Goal: Find specific page/section: Find specific page/section

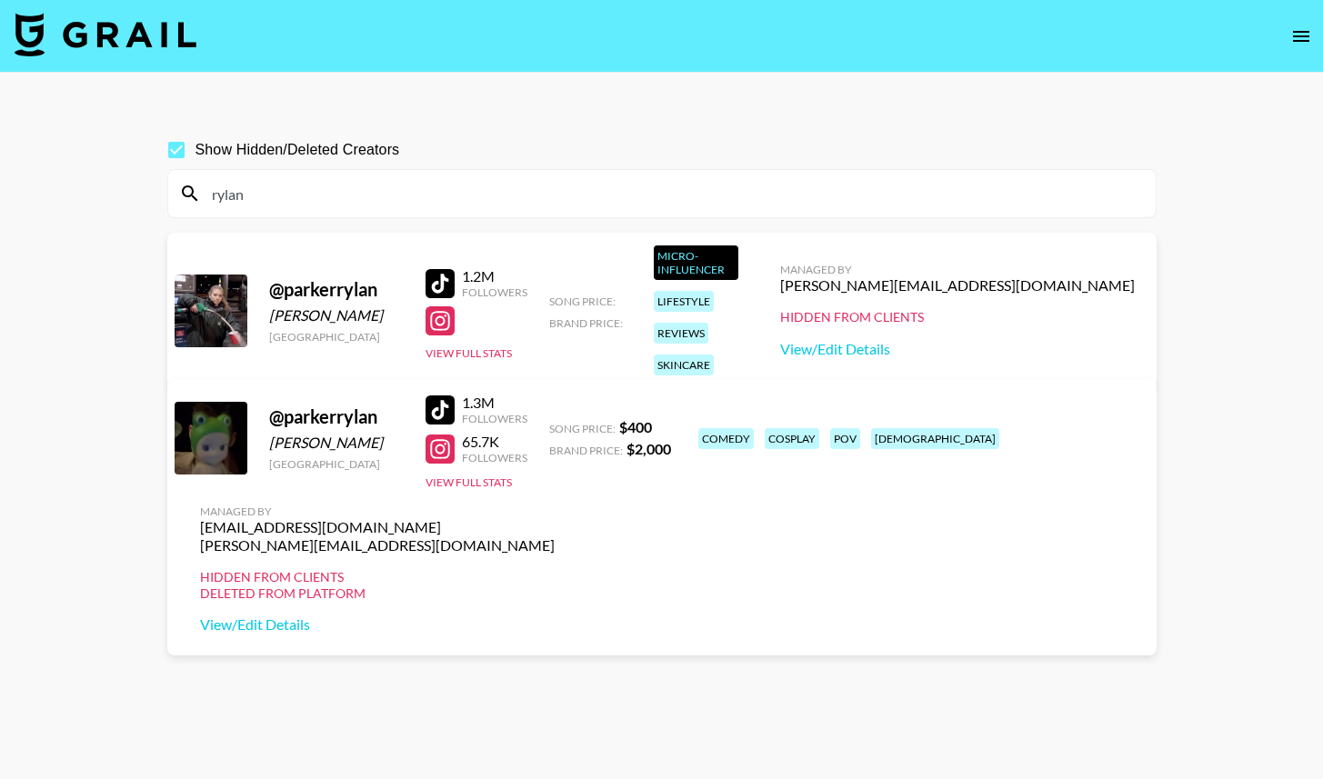
click at [449, 189] on input "rylan" at bounding box center [673, 193] width 944 height 29
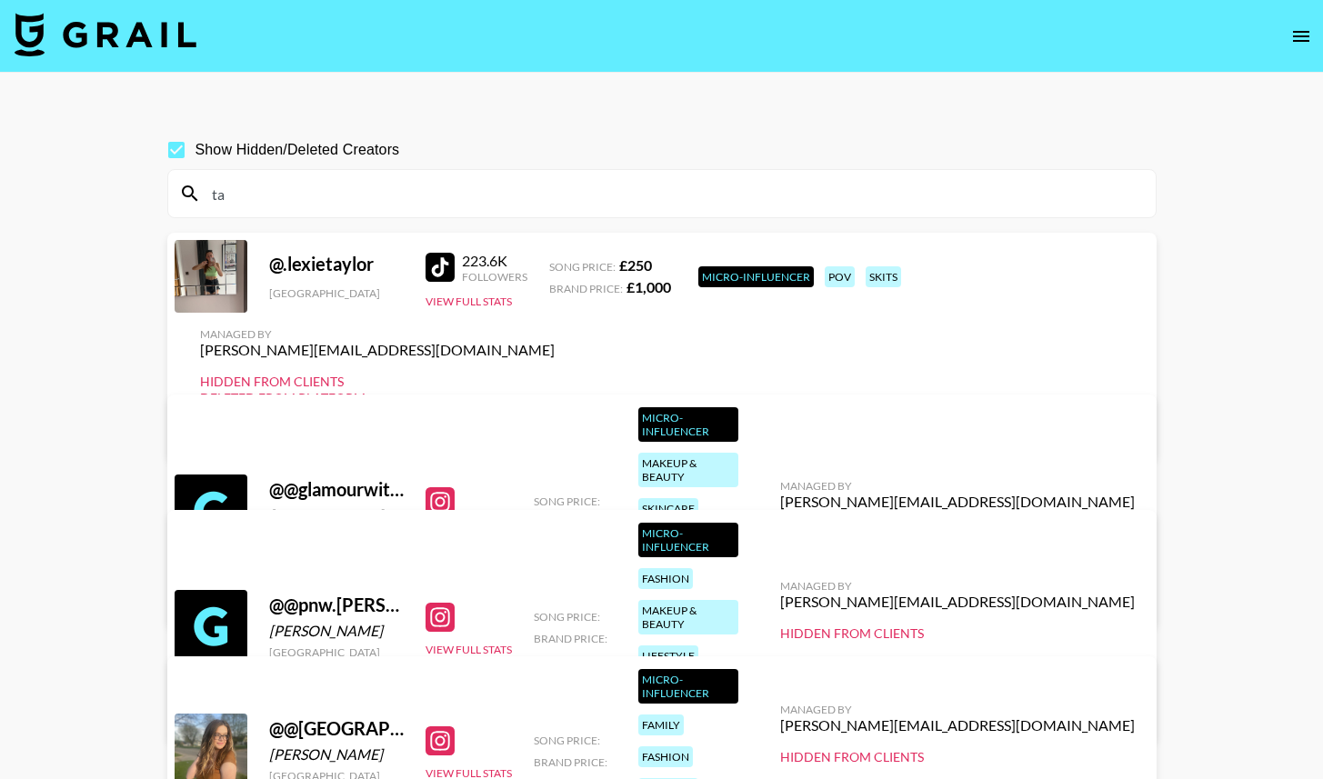
type input "t"
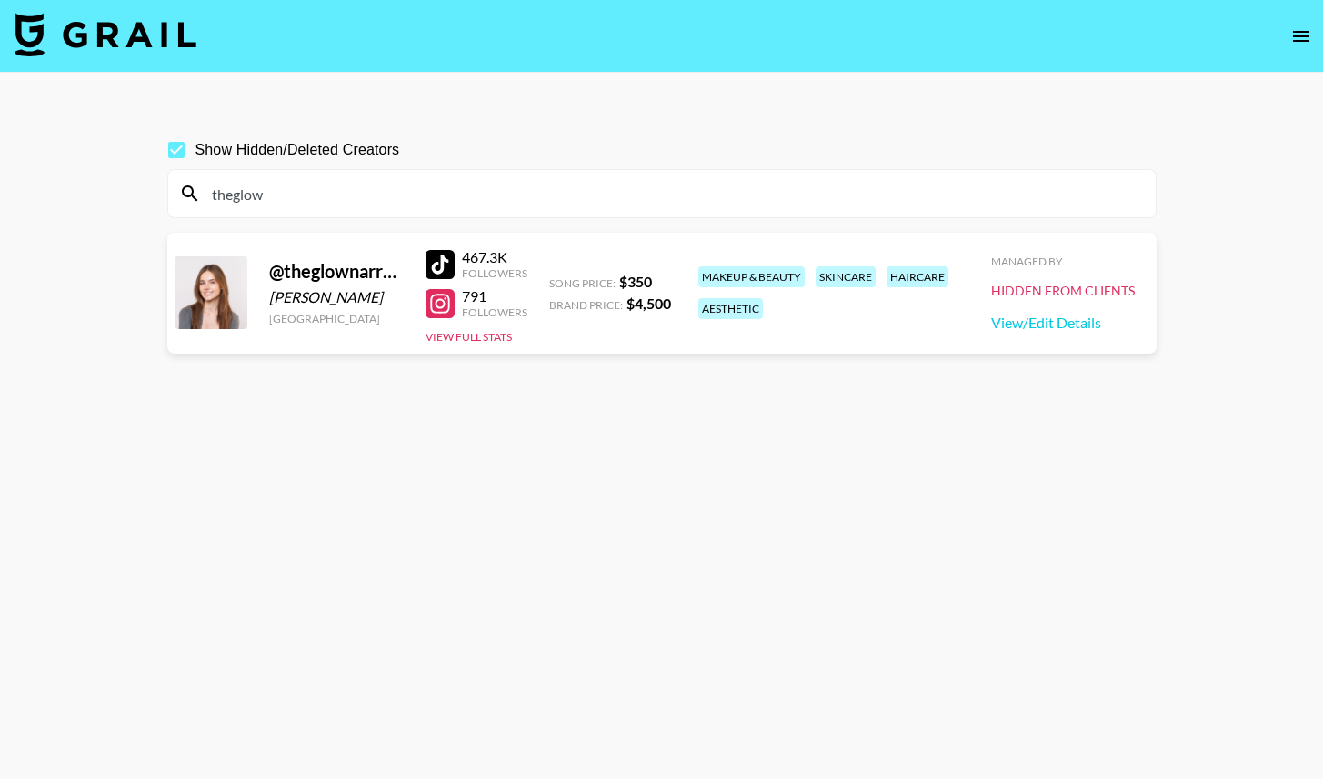
type input "theglow"
click at [238, 158] on span "Show Hidden/Deleted Creators" at bounding box center [297, 150] width 205 height 22
click at [195, 158] on input "Show Hidden/Deleted Creators" at bounding box center [176, 150] width 38 height 38
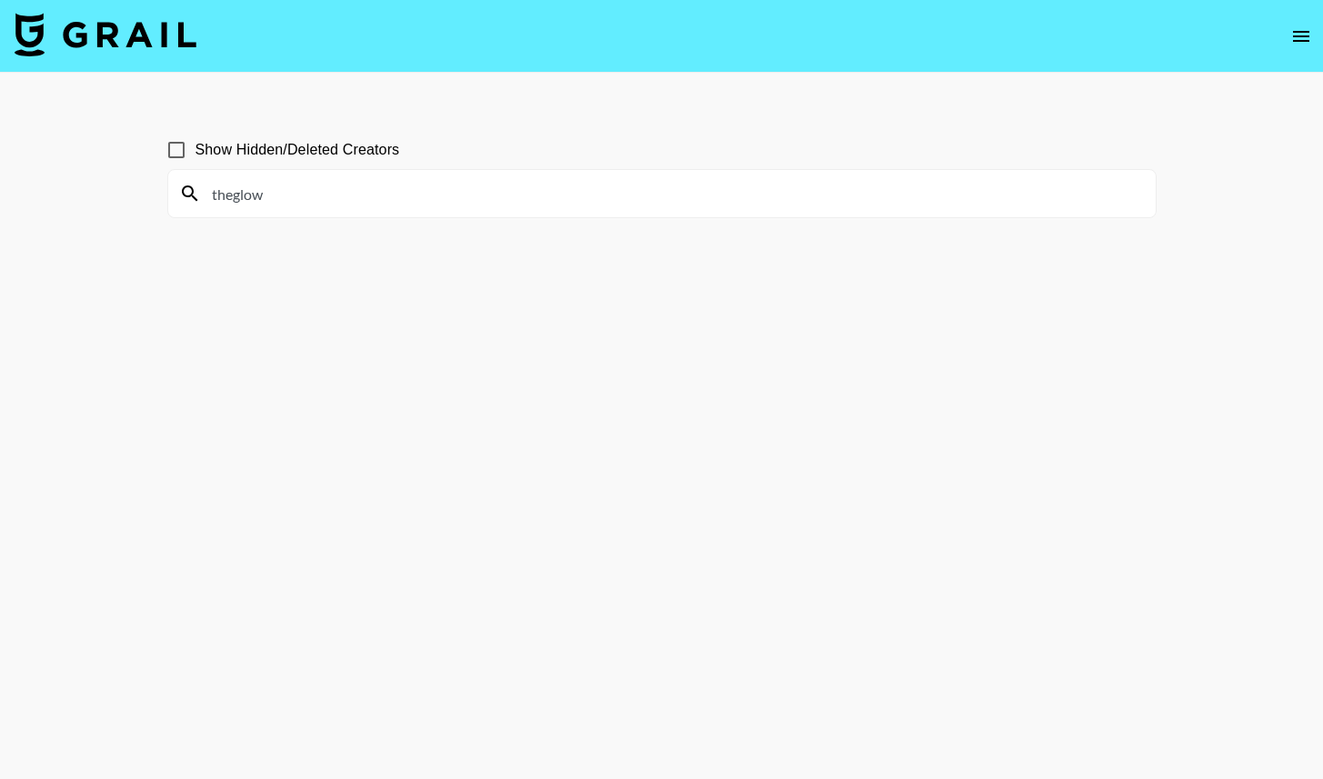
click at [238, 158] on span "Show Hidden/Deleted Creators" at bounding box center [297, 150] width 205 height 22
click at [195, 158] on input "Show Hidden/Deleted Creators" at bounding box center [176, 150] width 38 height 38
checkbox input "true"
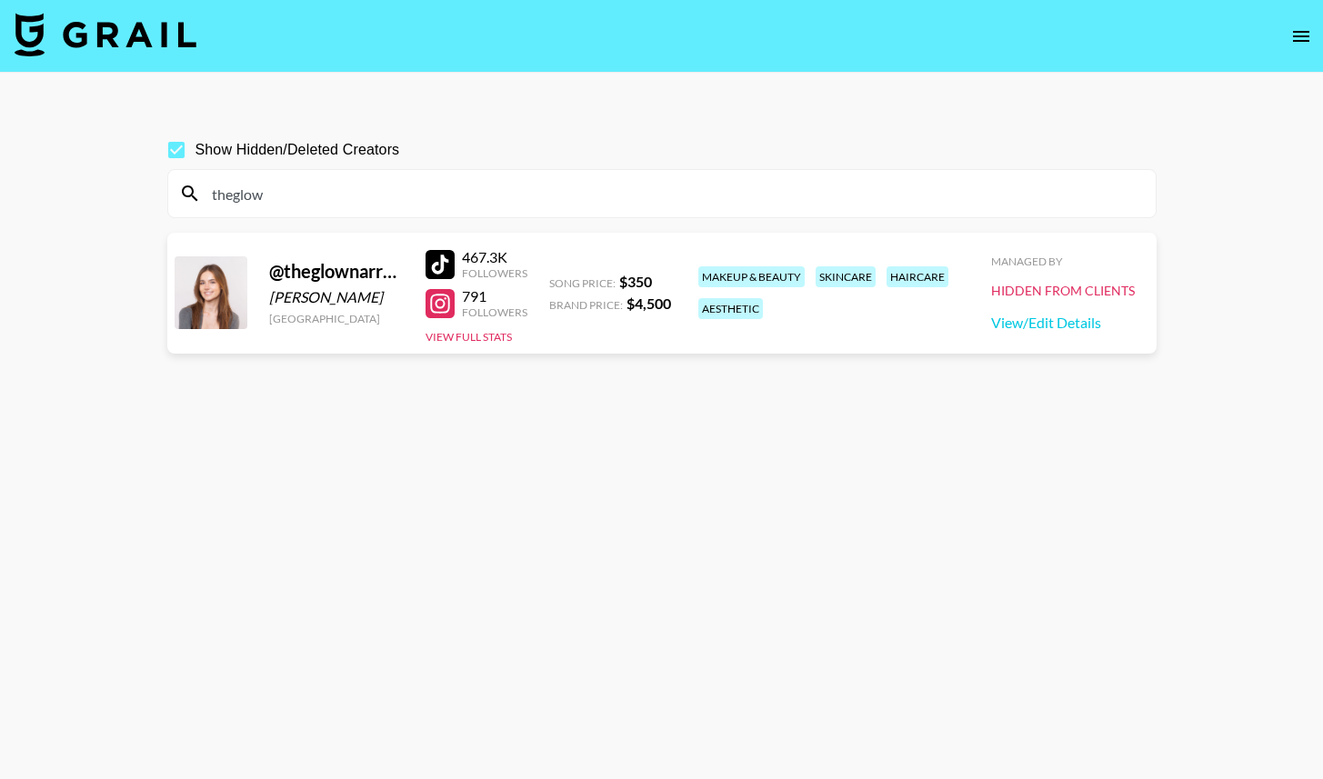
click at [285, 209] on div "theglow" at bounding box center [661, 193] width 987 height 47
click at [249, 198] on input "theglow" at bounding box center [673, 193] width 944 height 29
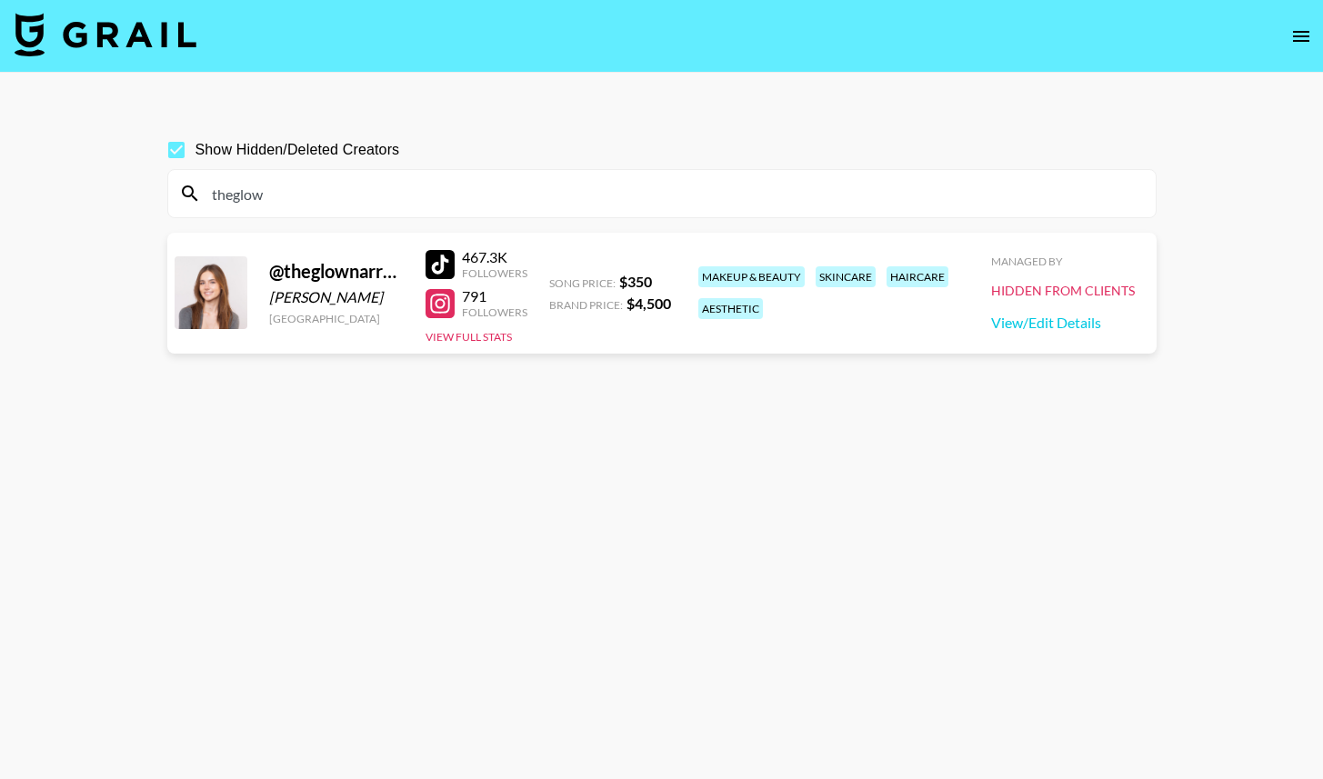
click at [249, 198] on input "theglow" at bounding box center [673, 193] width 944 height 29
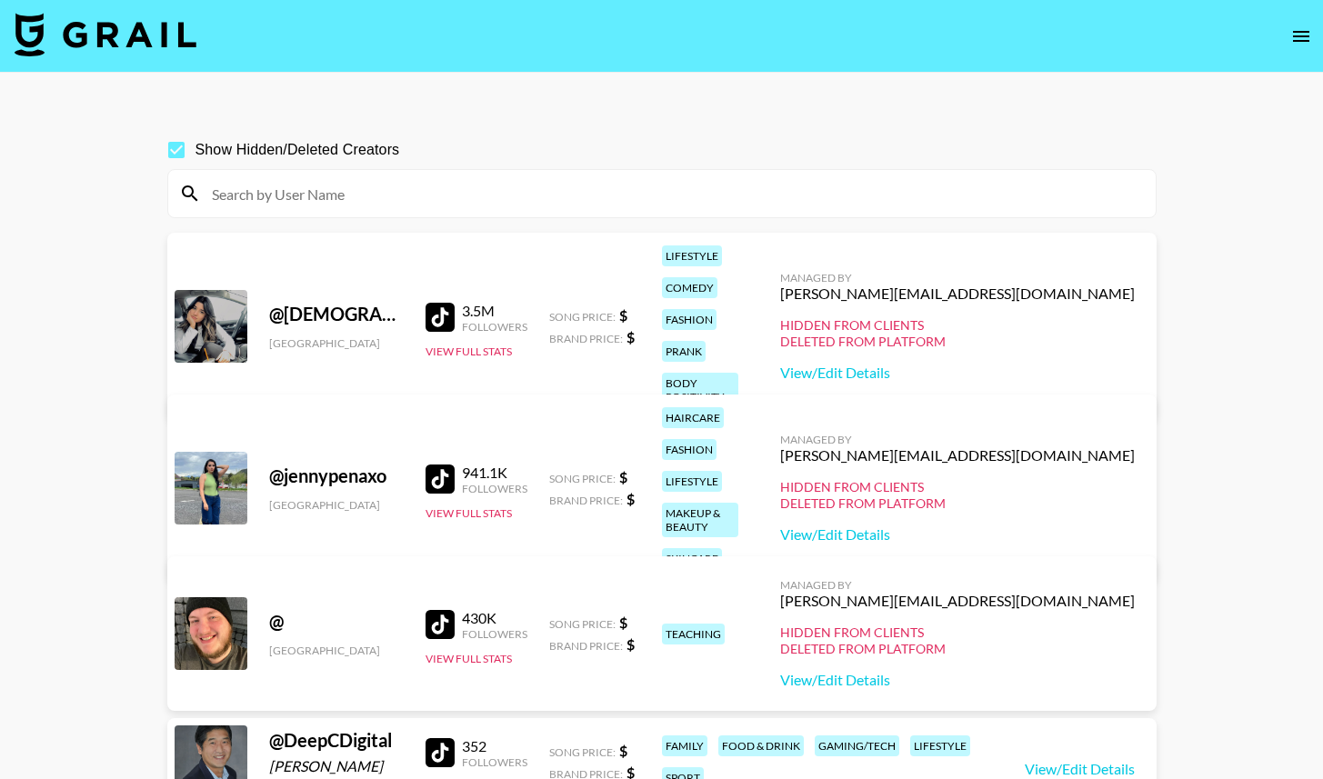
click at [249, 198] on input at bounding box center [673, 193] width 944 height 29
click at [431, 177] on div at bounding box center [661, 193] width 987 height 47
click at [310, 195] on input at bounding box center [673, 193] width 944 height 29
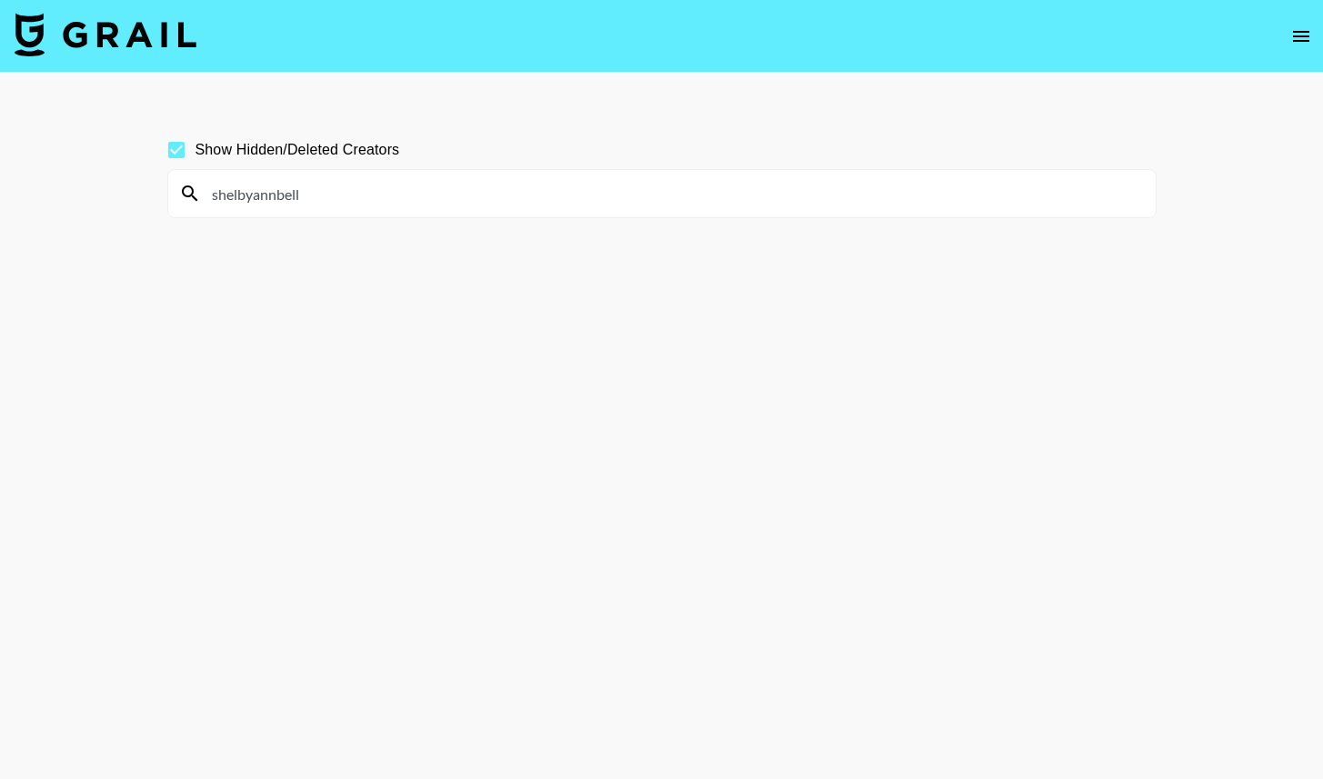
type input "shelbyannbell"
click at [182, 146] on input "Show Hidden/Deleted Creators" at bounding box center [176, 150] width 38 height 38
checkbox input "false"
click at [437, 192] on input "shelbyannbell" at bounding box center [673, 193] width 944 height 29
type input "ssam.ttaylor"
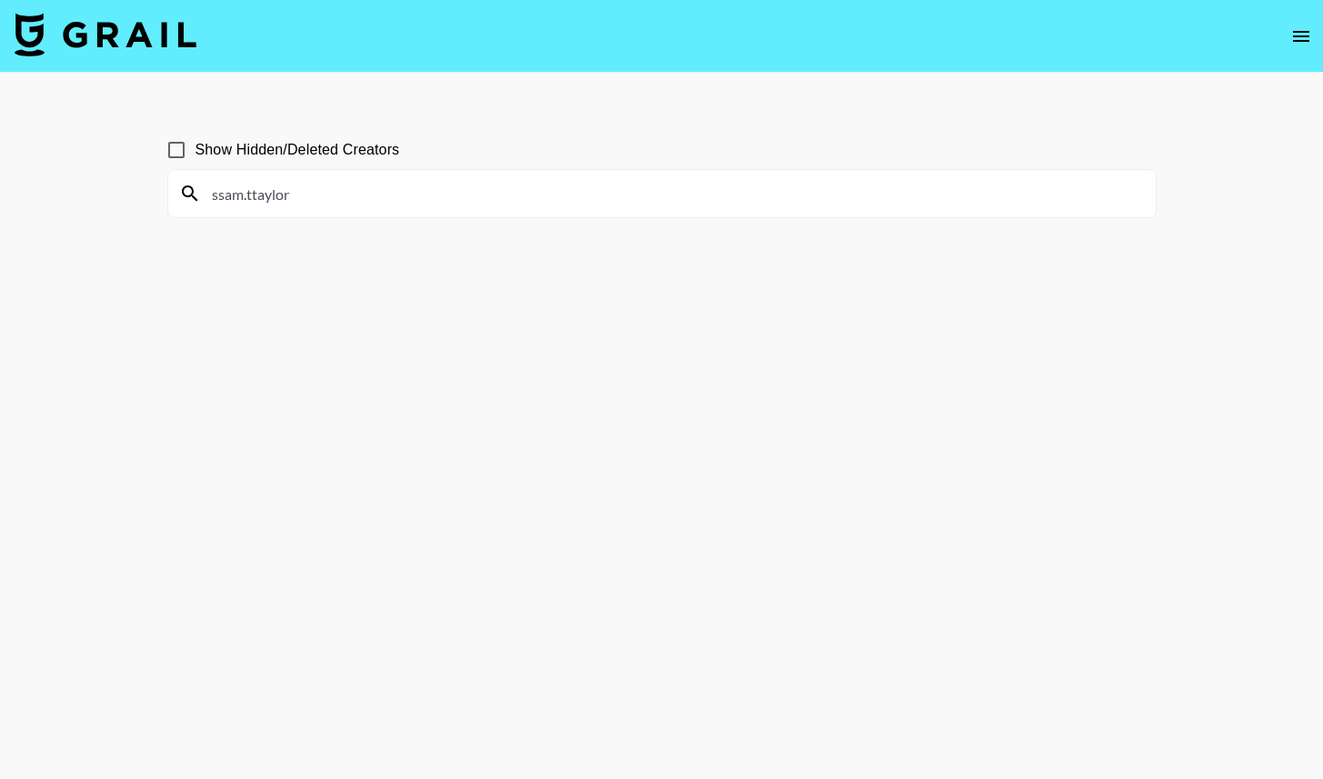
click at [268, 158] on span "Show Hidden/Deleted Creators" at bounding box center [297, 150] width 205 height 22
click at [195, 158] on input "Show Hidden/Deleted Creators" at bounding box center [176, 150] width 38 height 38
checkbox input "true"
click at [285, 187] on input "ssam.ttaylor" at bounding box center [673, 193] width 944 height 29
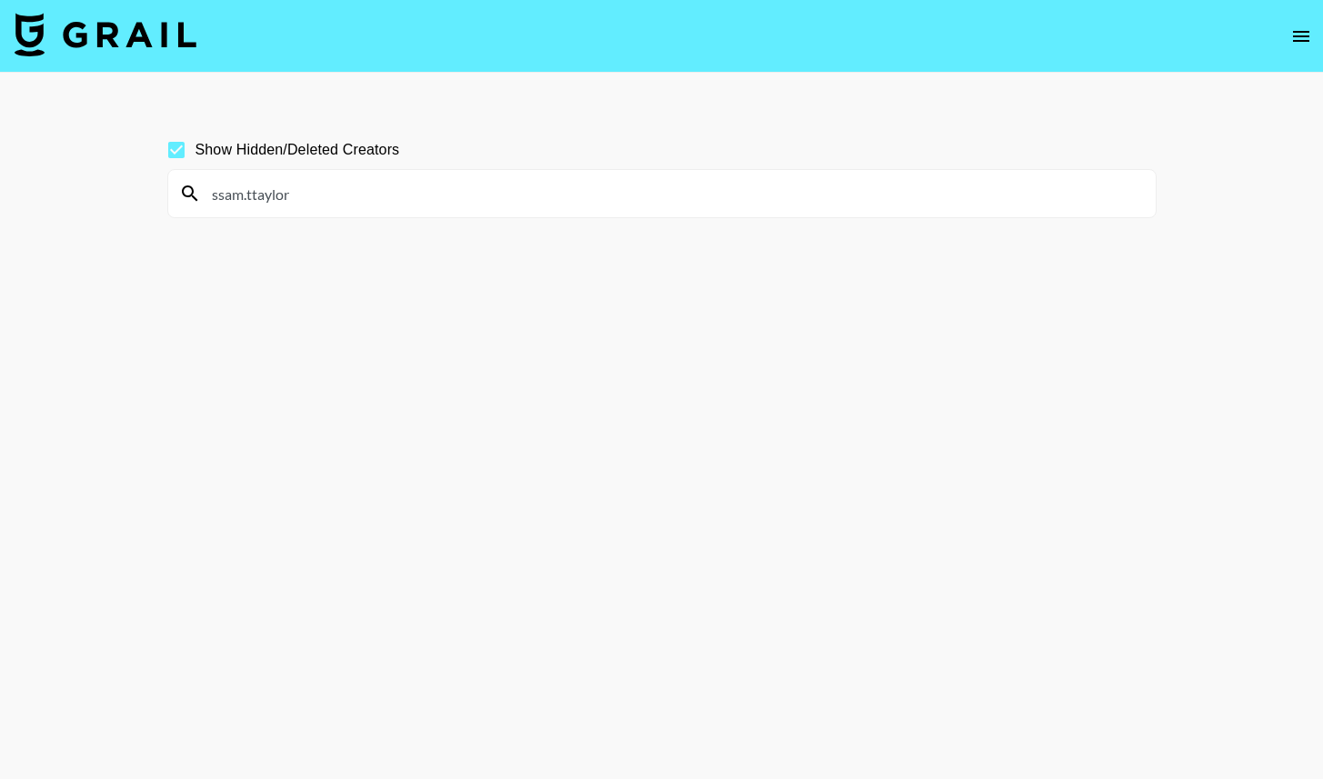
click at [285, 187] on input "ssam.ttaylor" at bounding box center [673, 193] width 944 height 29
type input "zarahkelleher"
